Goal: Information Seeking & Learning: Learn about a topic

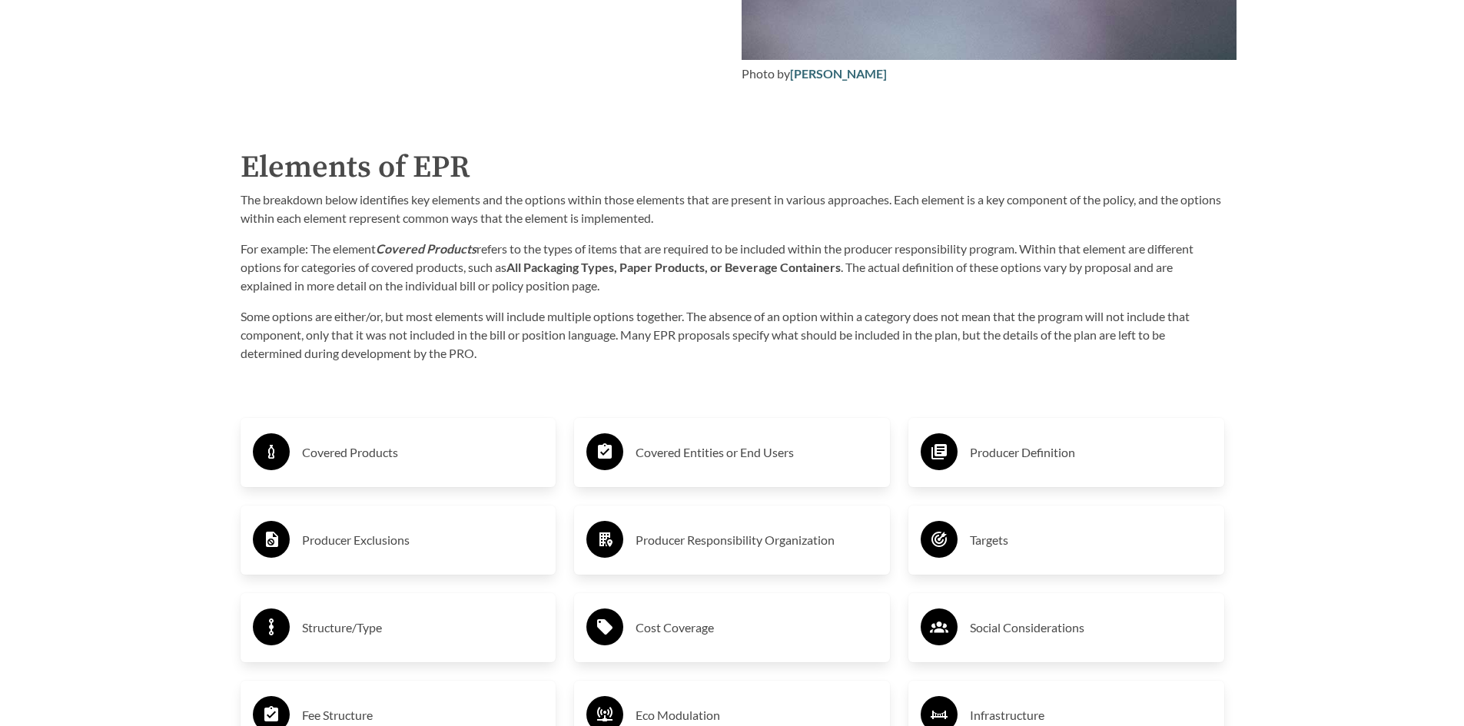
scroll to position [2382, 0]
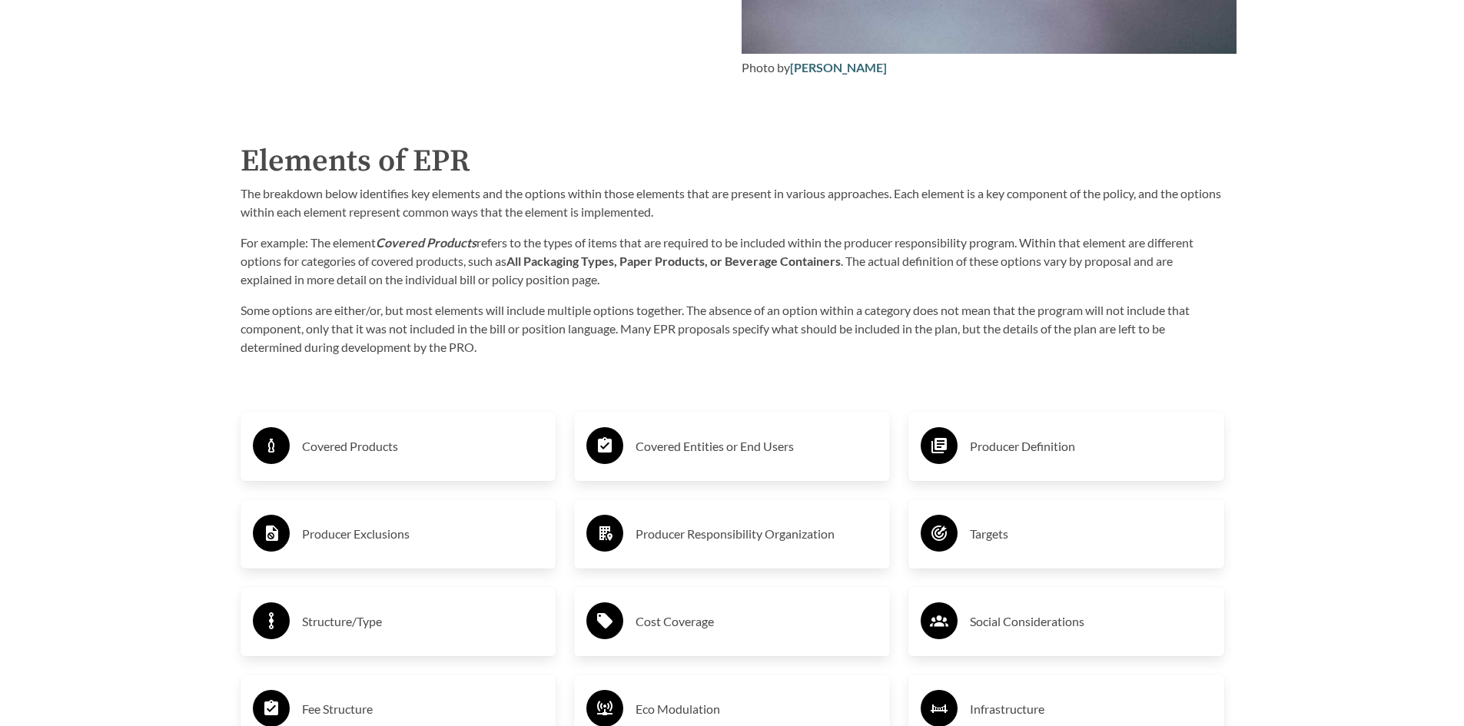
click at [383, 445] on h3 "Covered Products" at bounding box center [423, 446] width 242 height 25
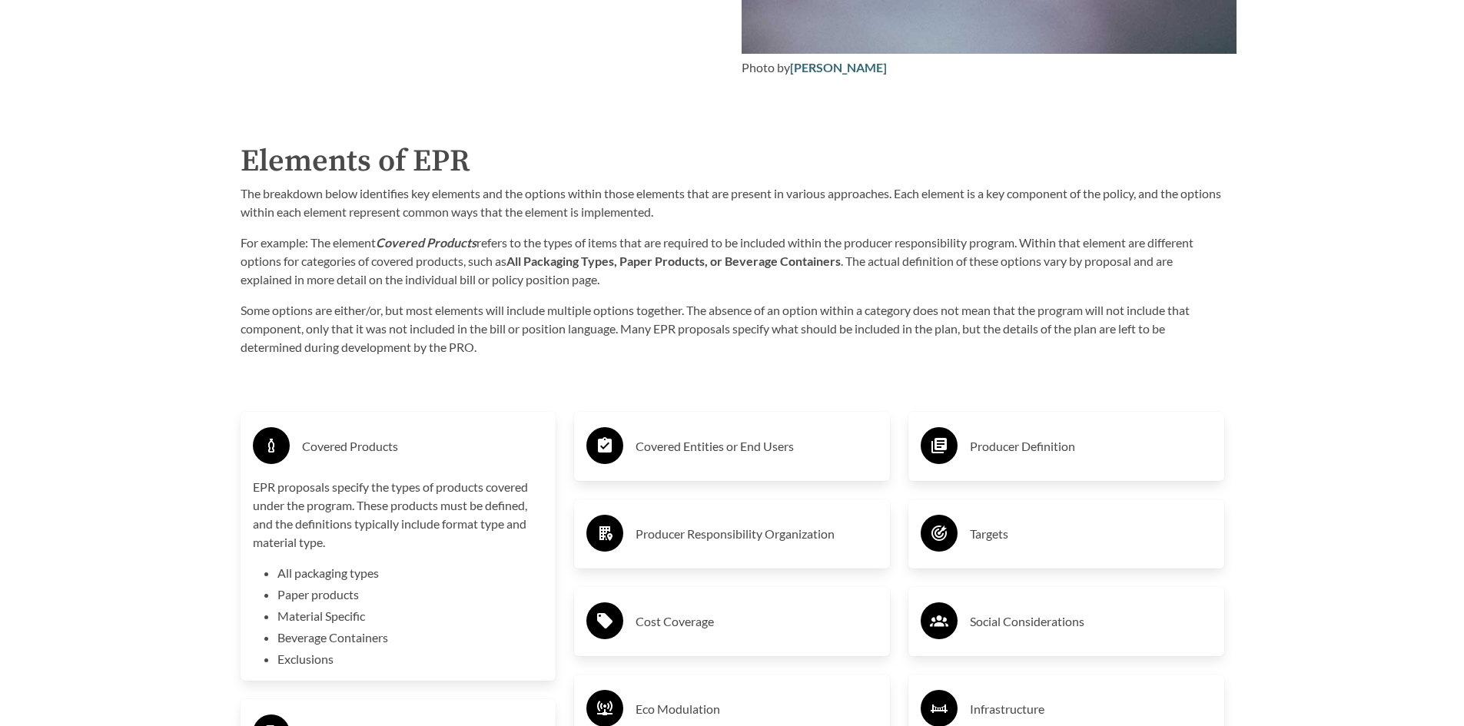
click at [669, 463] on div "Covered Entities or End Users" at bounding box center [731, 446] width 291 height 45
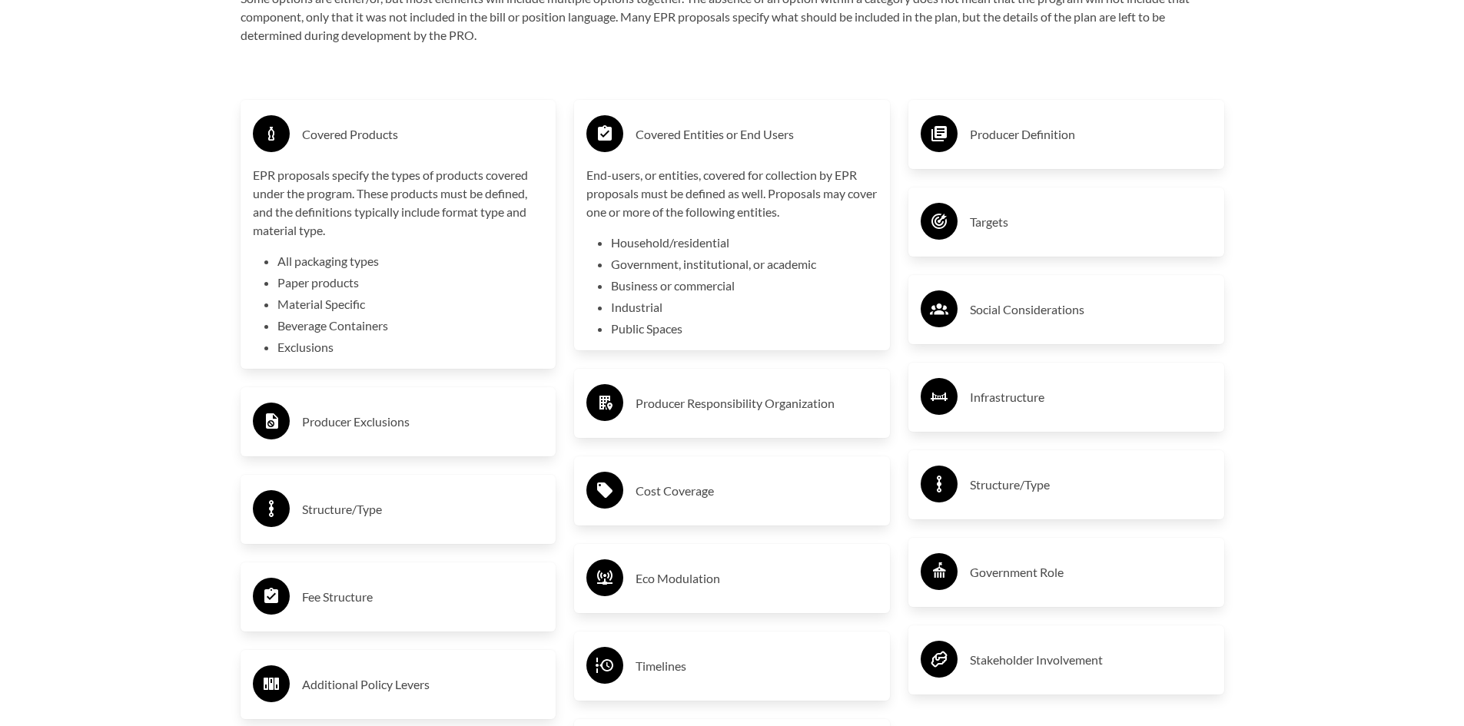
scroll to position [2690, 0]
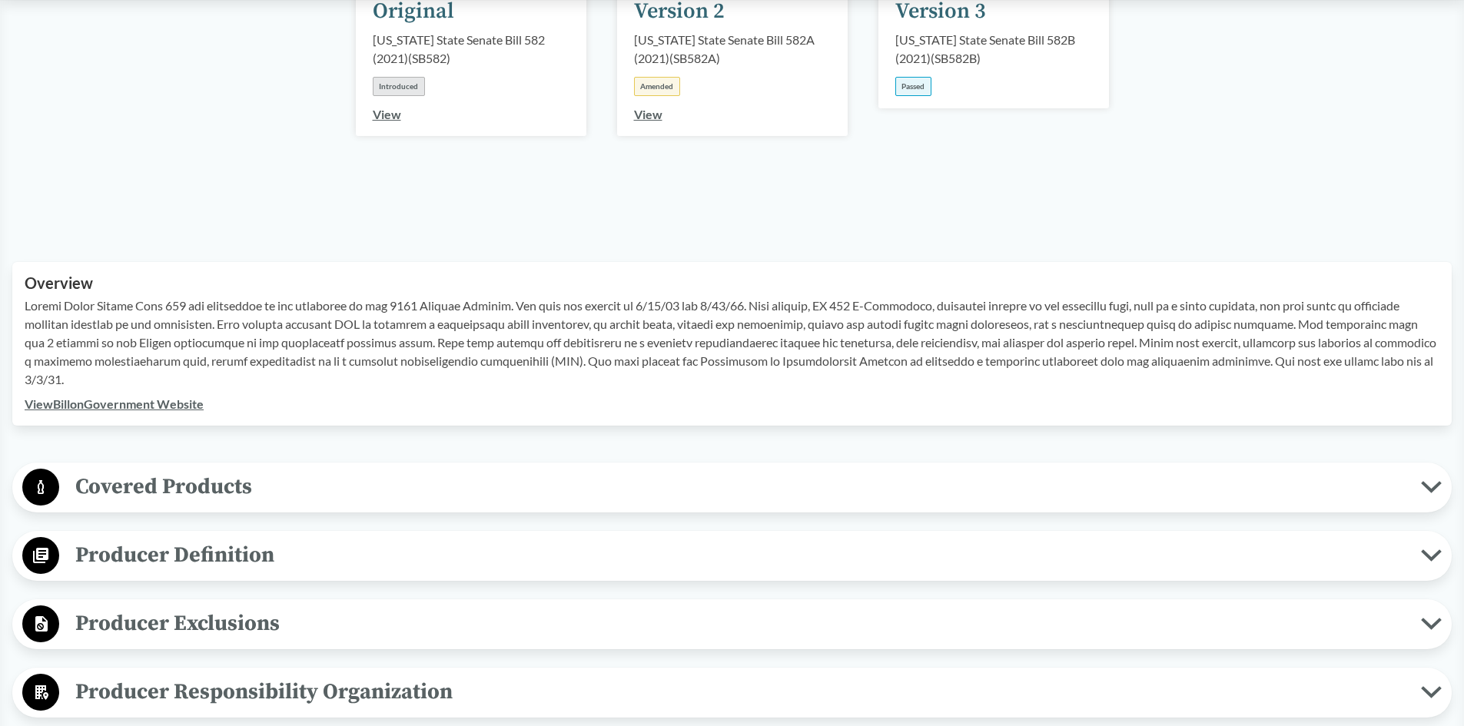
scroll to position [384, 0]
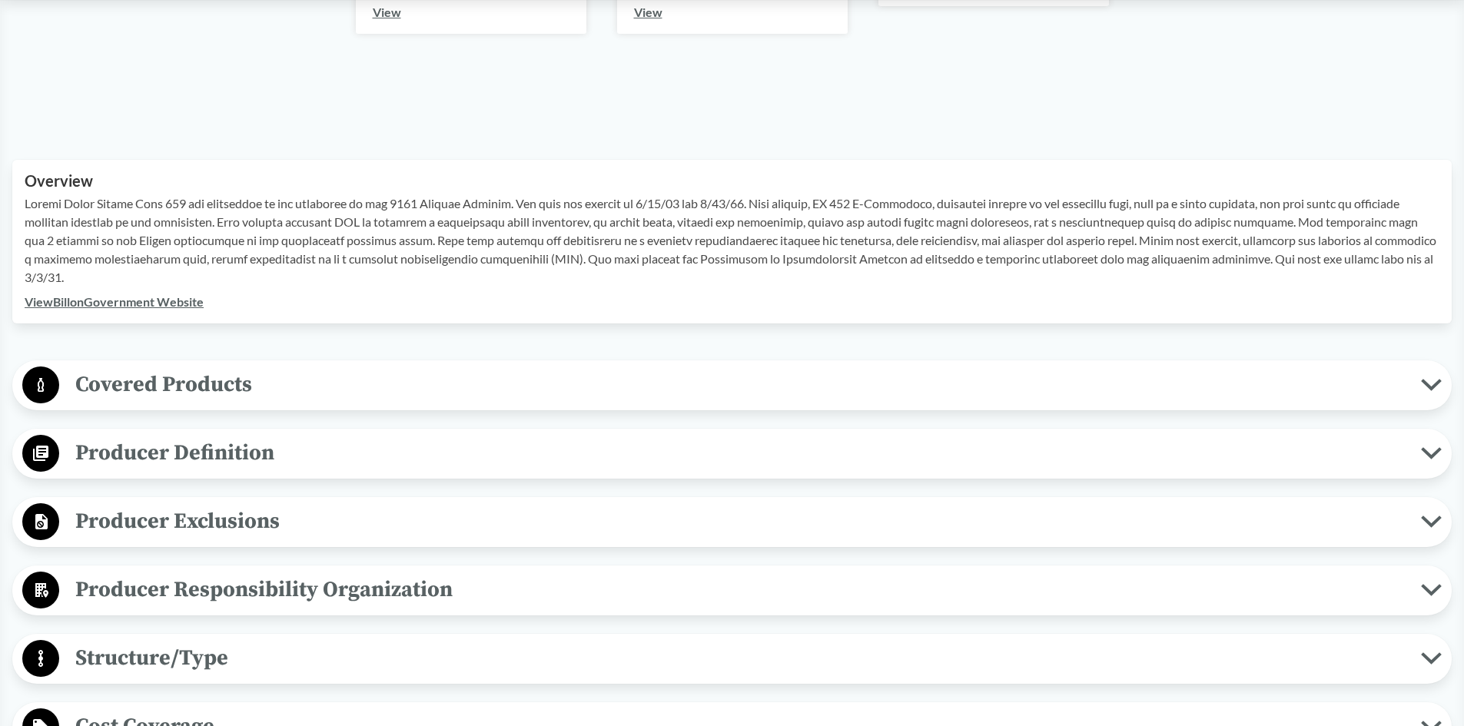
click at [1445, 393] on button "Covered Products" at bounding box center [732, 385] width 1429 height 39
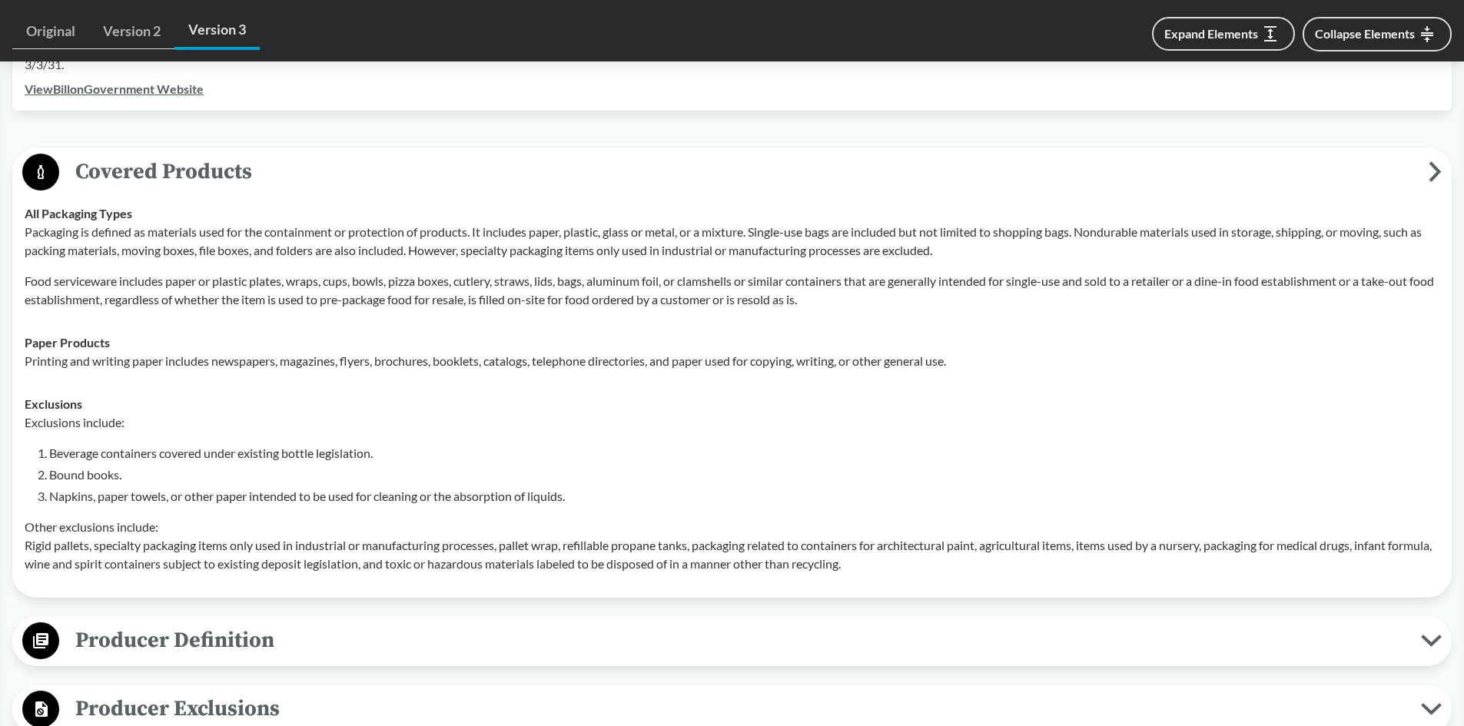
scroll to position [768, 0]
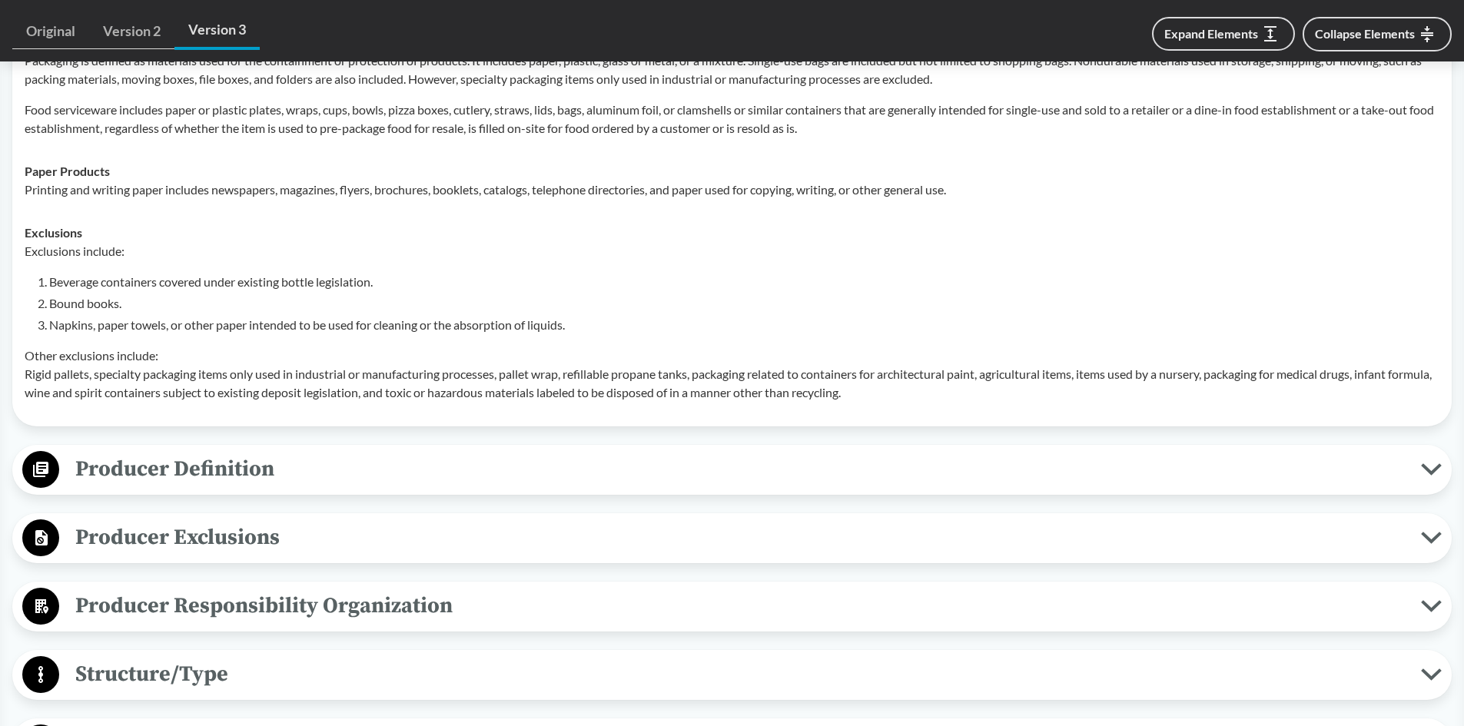
click at [1429, 477] on button "Producer Definition" at bounding box center [732, 469] width 1429 height 39
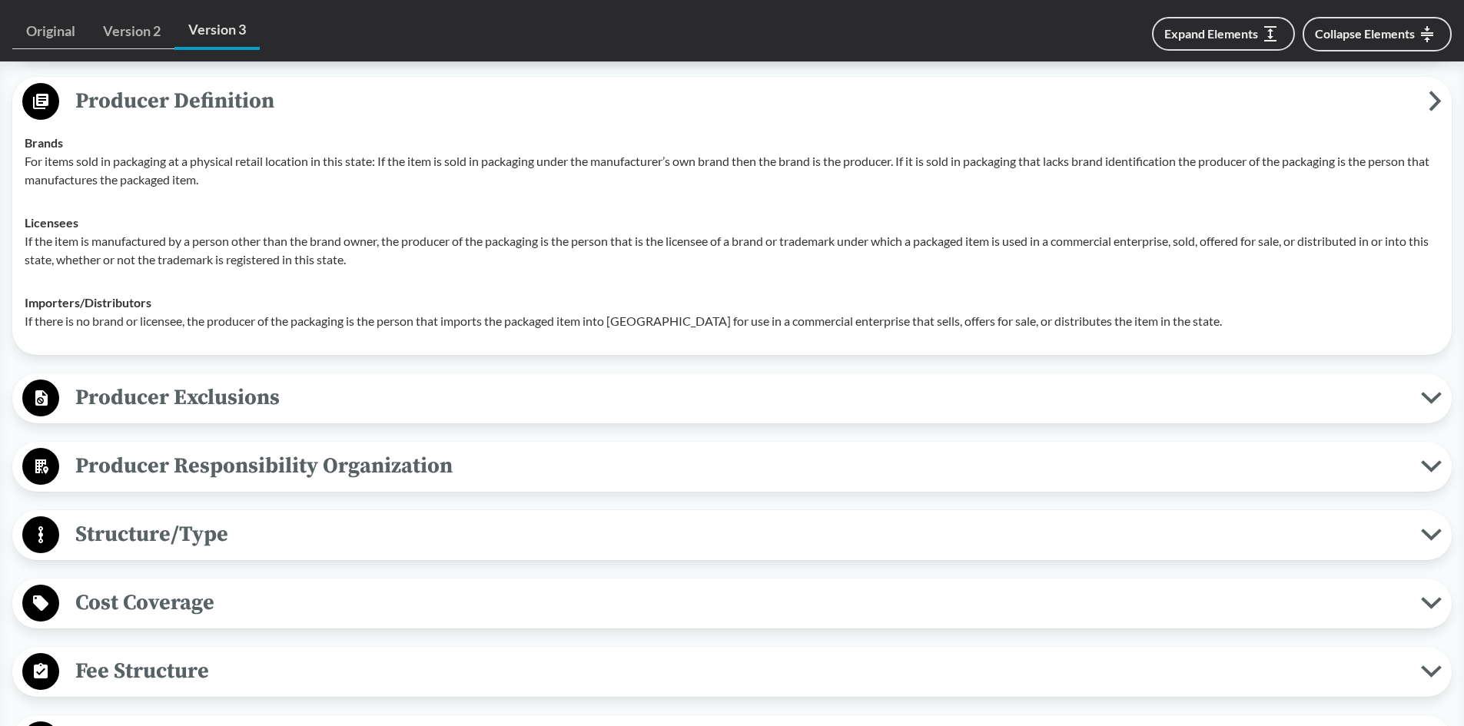
scroll to position [1153, 0]
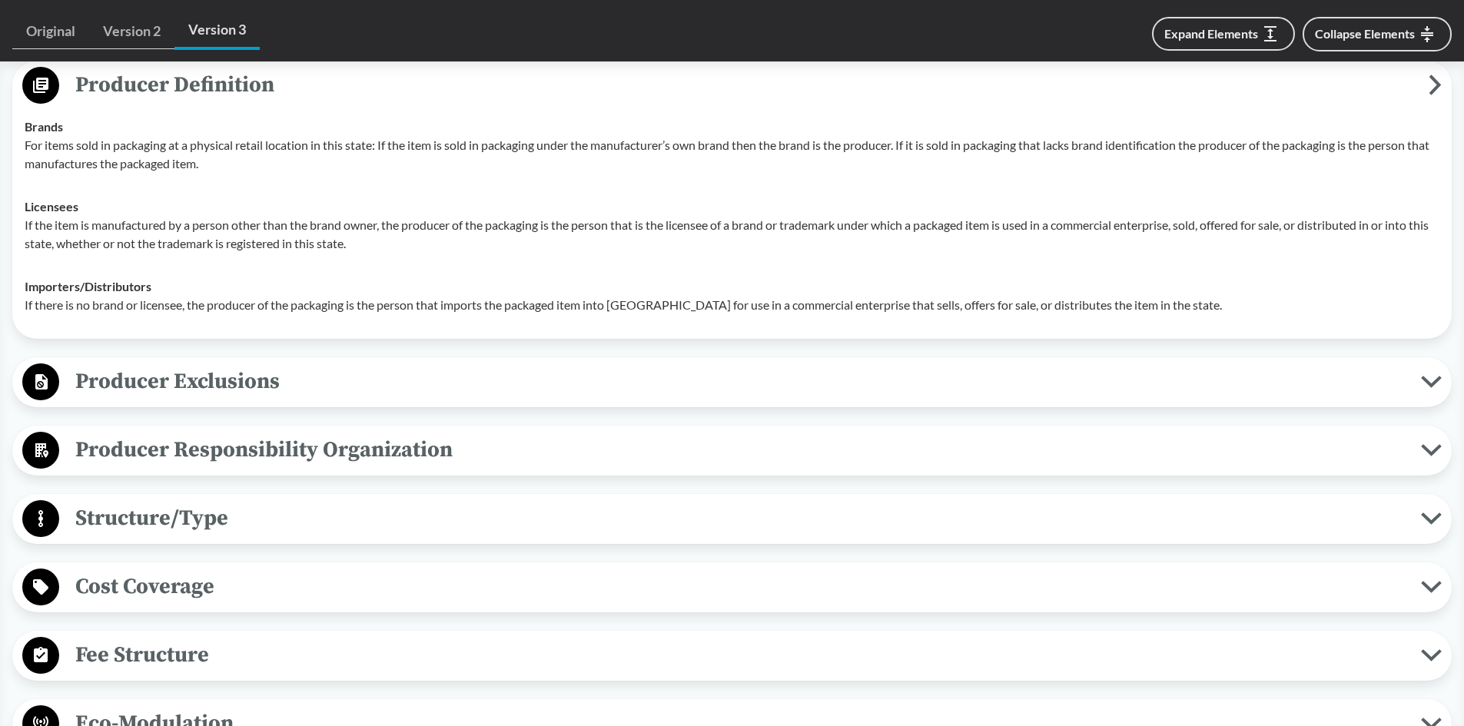
click at [1413, 586] on span "Cost Coverage" at bounding box center [740, 586] width 1362 height 35
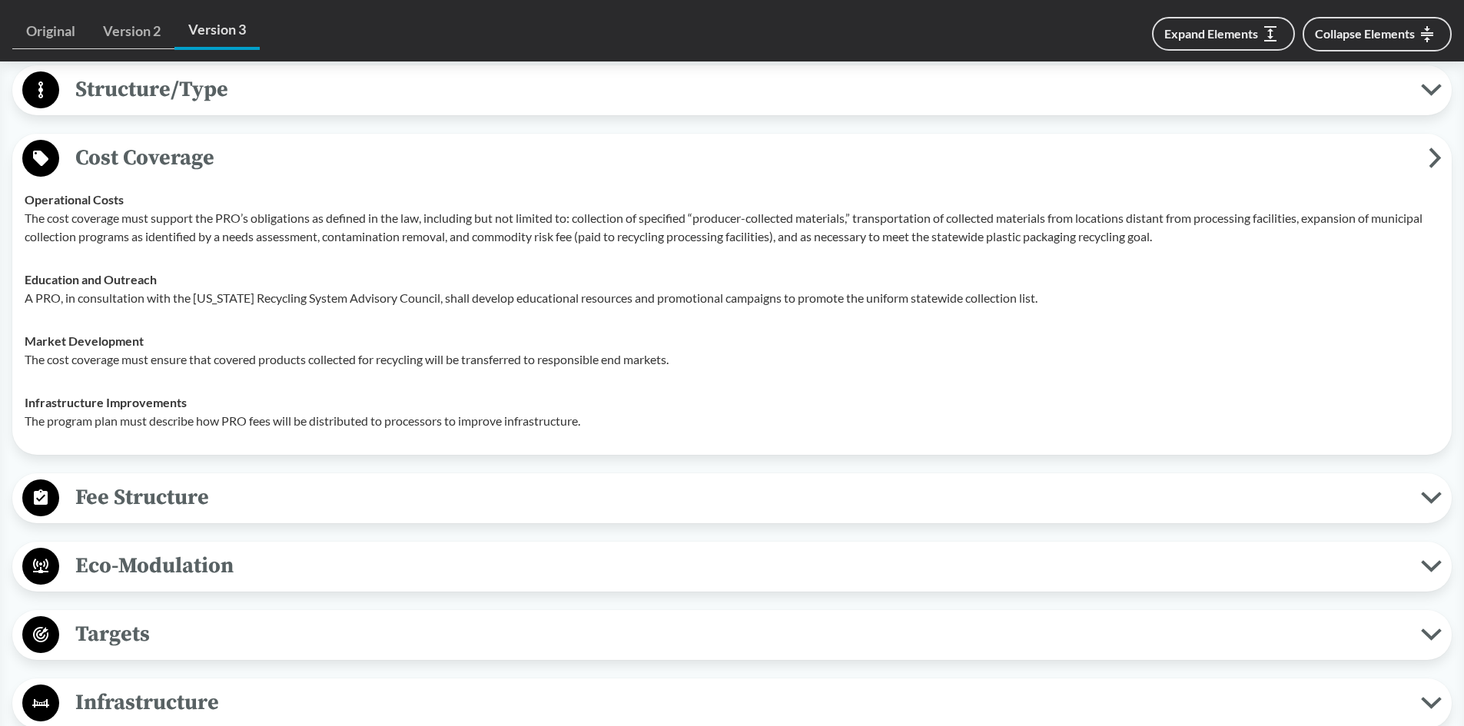
scroll to position [1614, 0]
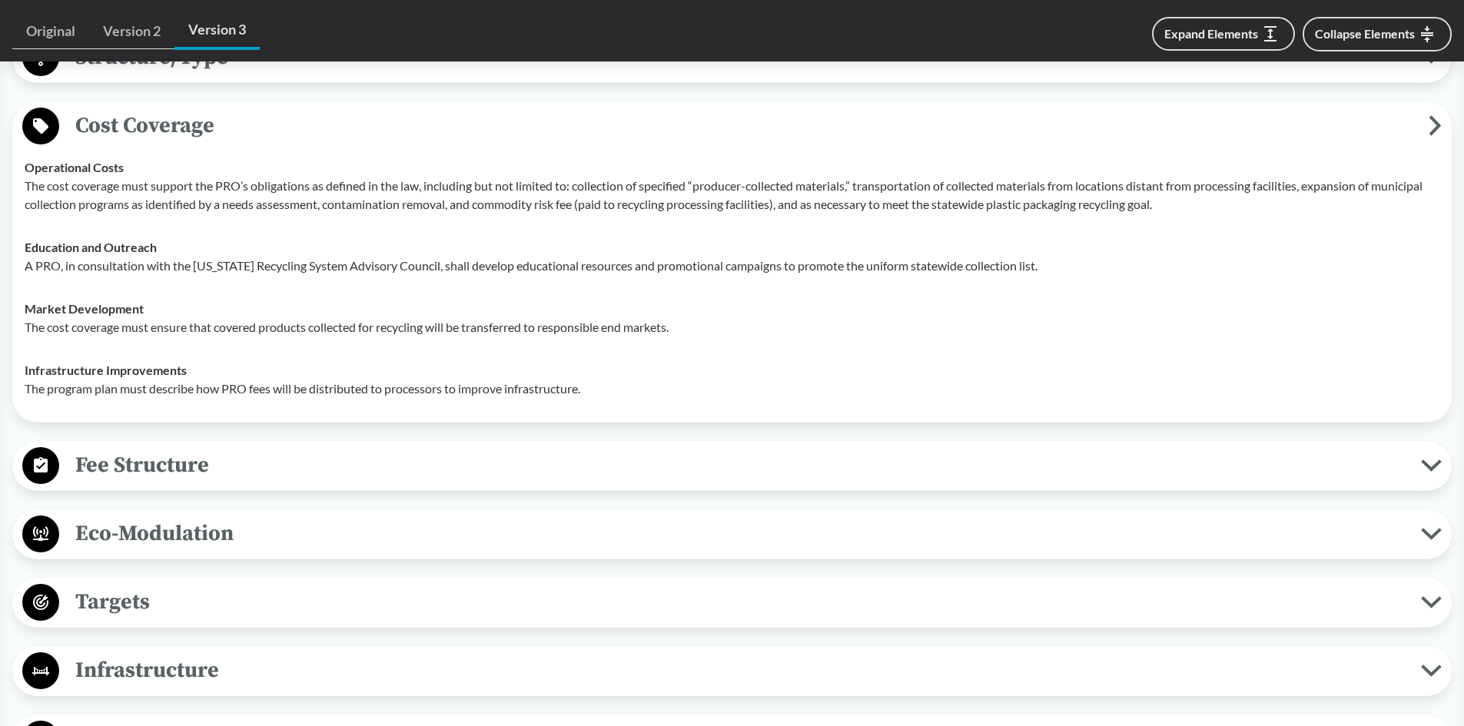
click at [1419, 465] on span "Fee Structure" at bounding box center [740, 465] width 1362 height 35
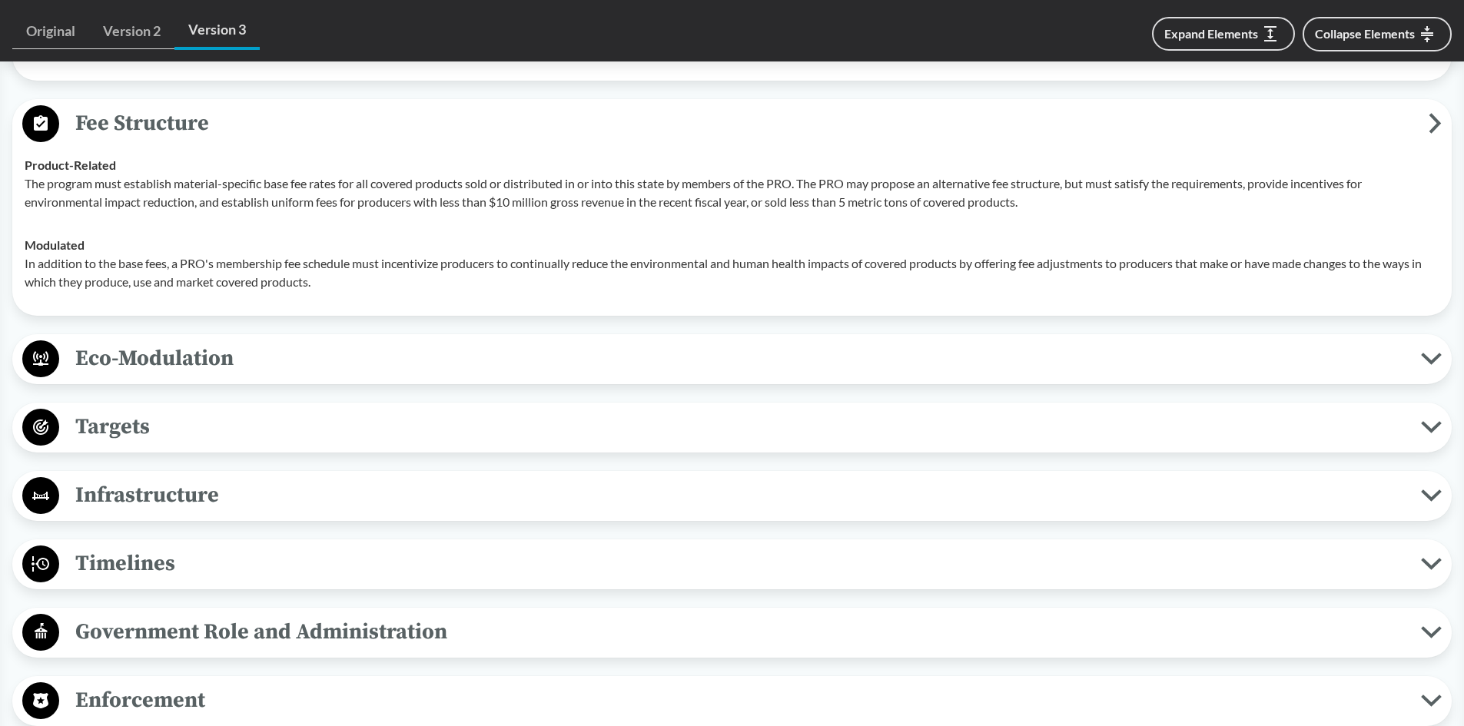
scroll to position [1998, 0]
